Goal: Find specific page/section: Find specific page/section

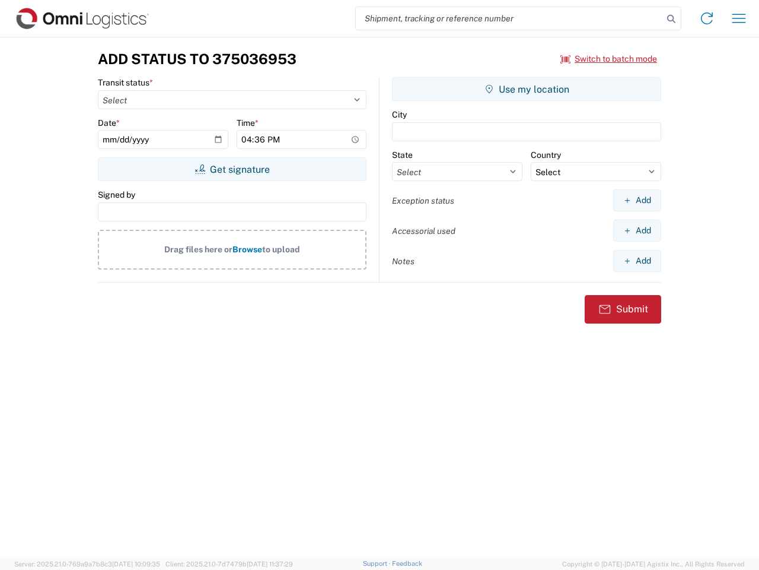
click at [510, 18] on input "search" at bounding box center [509, 18] width 307 height 23
click at [672, 19] on icon at bounding box center [671, 19] width 17 height 17
click at [707, 18] on icon at bounding box center [707, 18] width 19 height 19
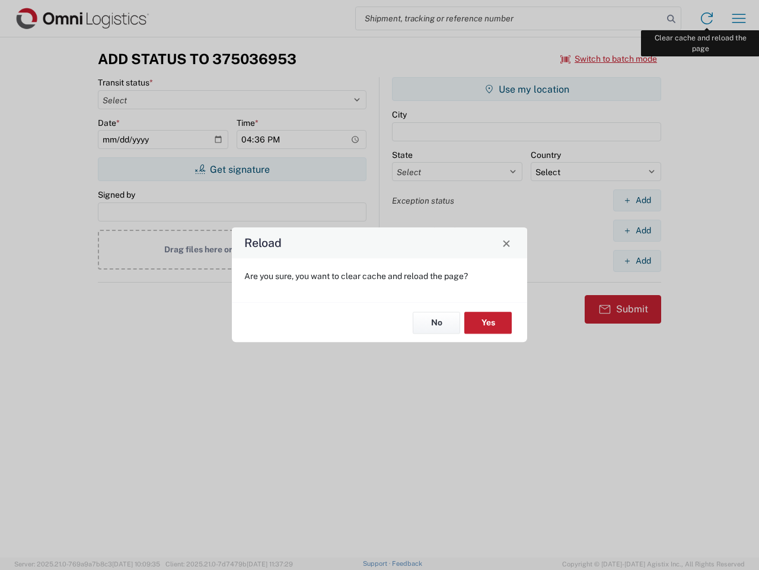
click at [739, 18] on div "Reload Are you sure, you want to clear cache and reload the page? No Yes" at bounding box center [379, 285] width 759 height 570
click at [609, 59] on div "Reload Are you sure, you want to clear cache and reload the page? No Yes" at bounding box center [379, 285] width 759 height 570
click at [232, 169] on div "Reload Are you sure, you want to clear cache and reload the page? No Yes" at bounding box center [379, 285] width 759 height 570
click at [527, 89] on div "Reload Are you sure, you want to clear cache and reload the page? No Yes" at bounding box center [379, 285] width 759 height 570
click at [637, 200] on div "Reload Are you sure, you want to clear cache and reload the page? No Yes" at bounding box center [379, 285] width 759 height 570
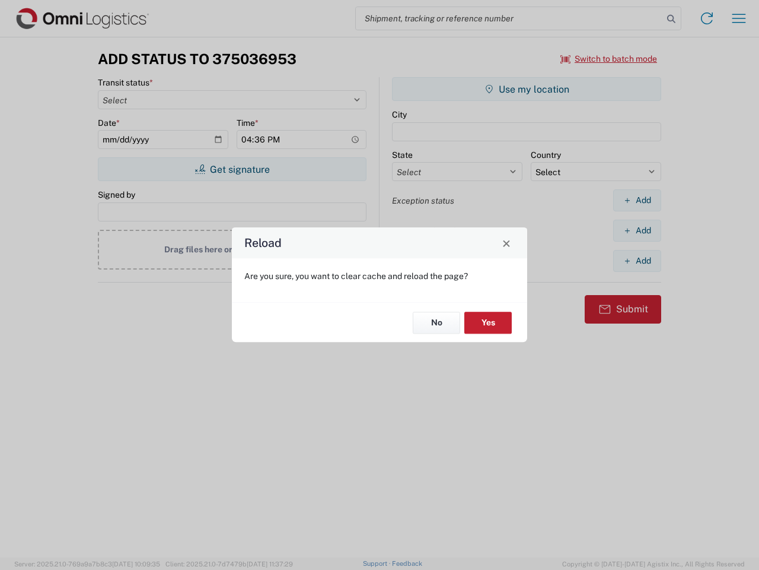
click at [637, 230] on div "Reload Are you sure, you want to clear cache and reload the page? No Yes" at bounding box center [379, 285] width 759 height 570
click at [637, 260] on div "Reload Are you sure, you want to clear cache and reload the page? No Yes" at bounding box center [379, 285] width 759 height 570
